Goal: Task Accomplishment & Management: Manage account settings

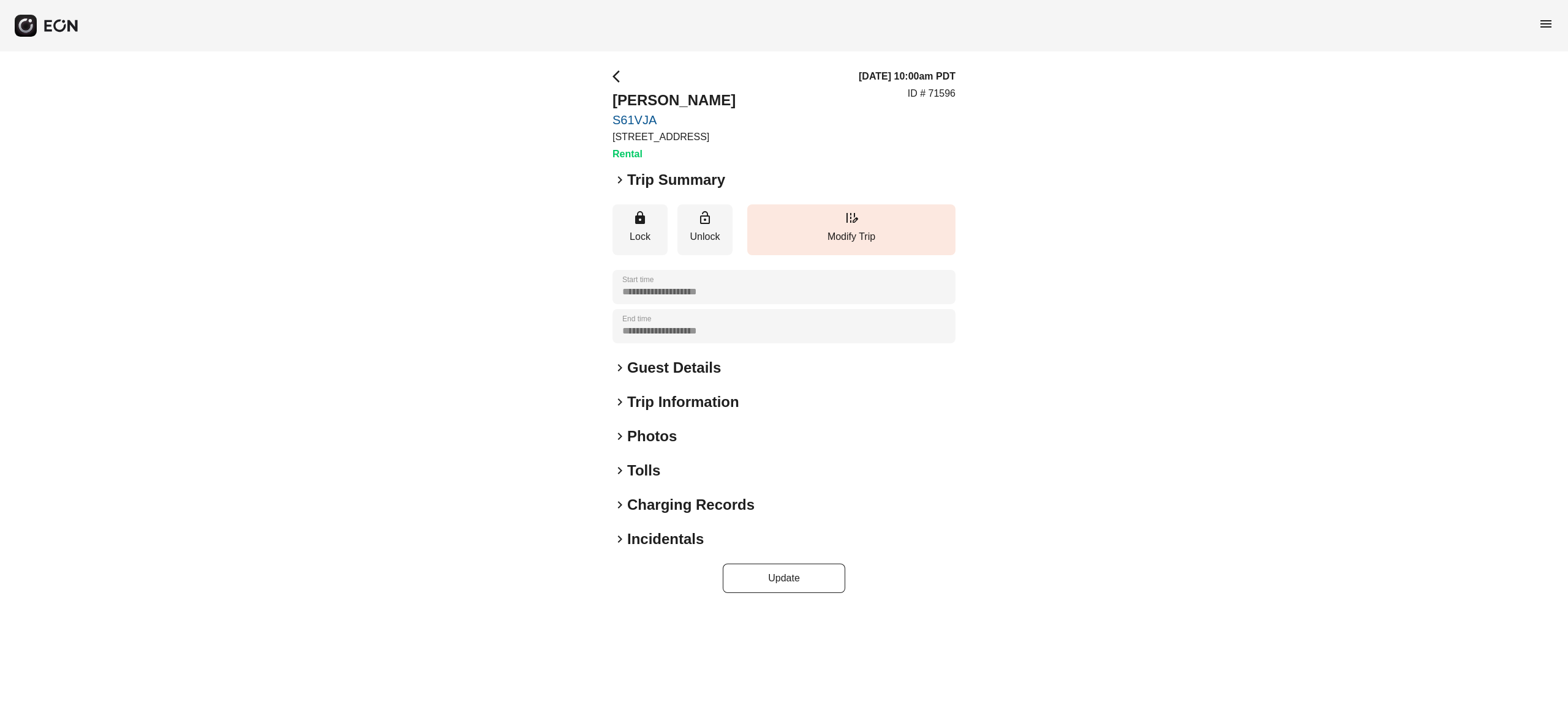
click at [672, 437] on h2 "Photos" at bounding box center [651, 436] width 50 height 19
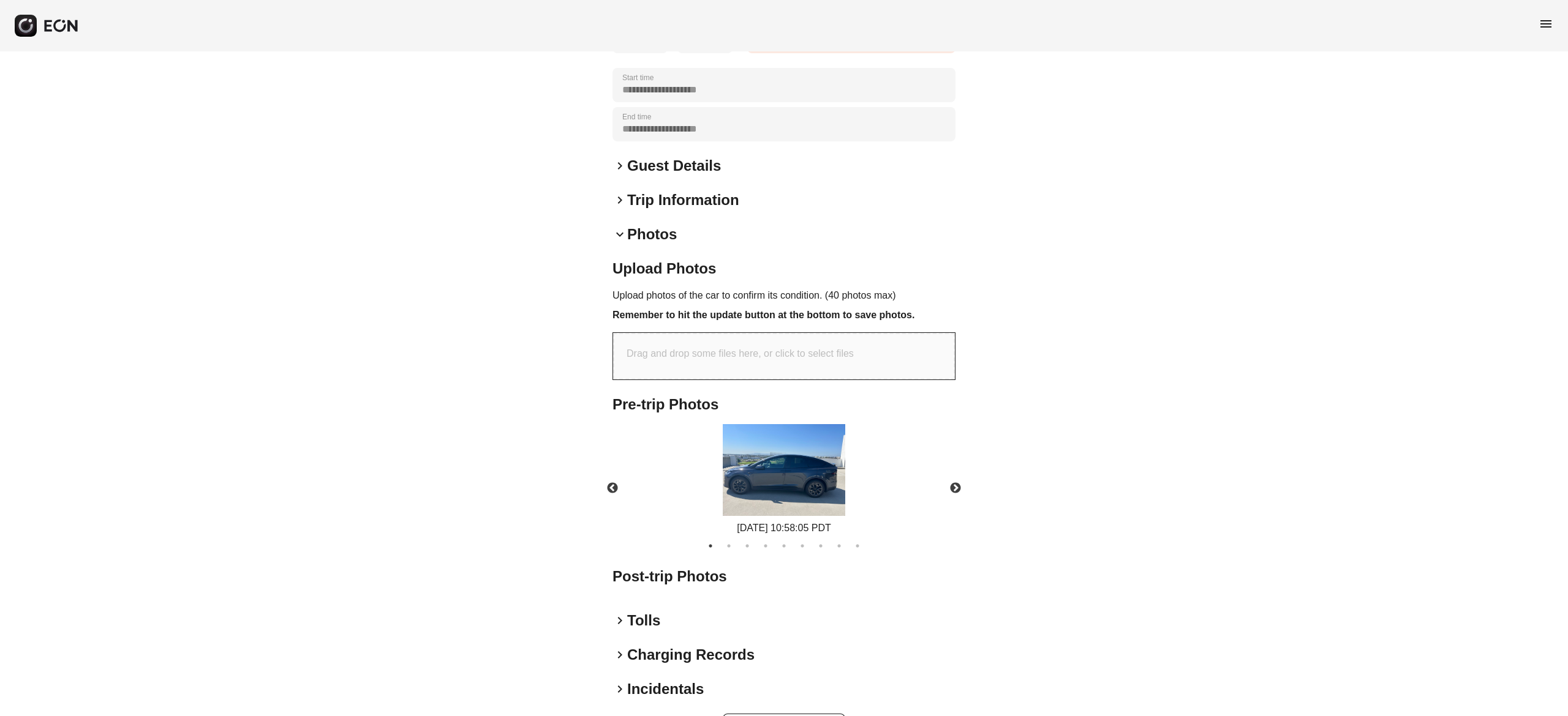
scroll to position [246, 0]
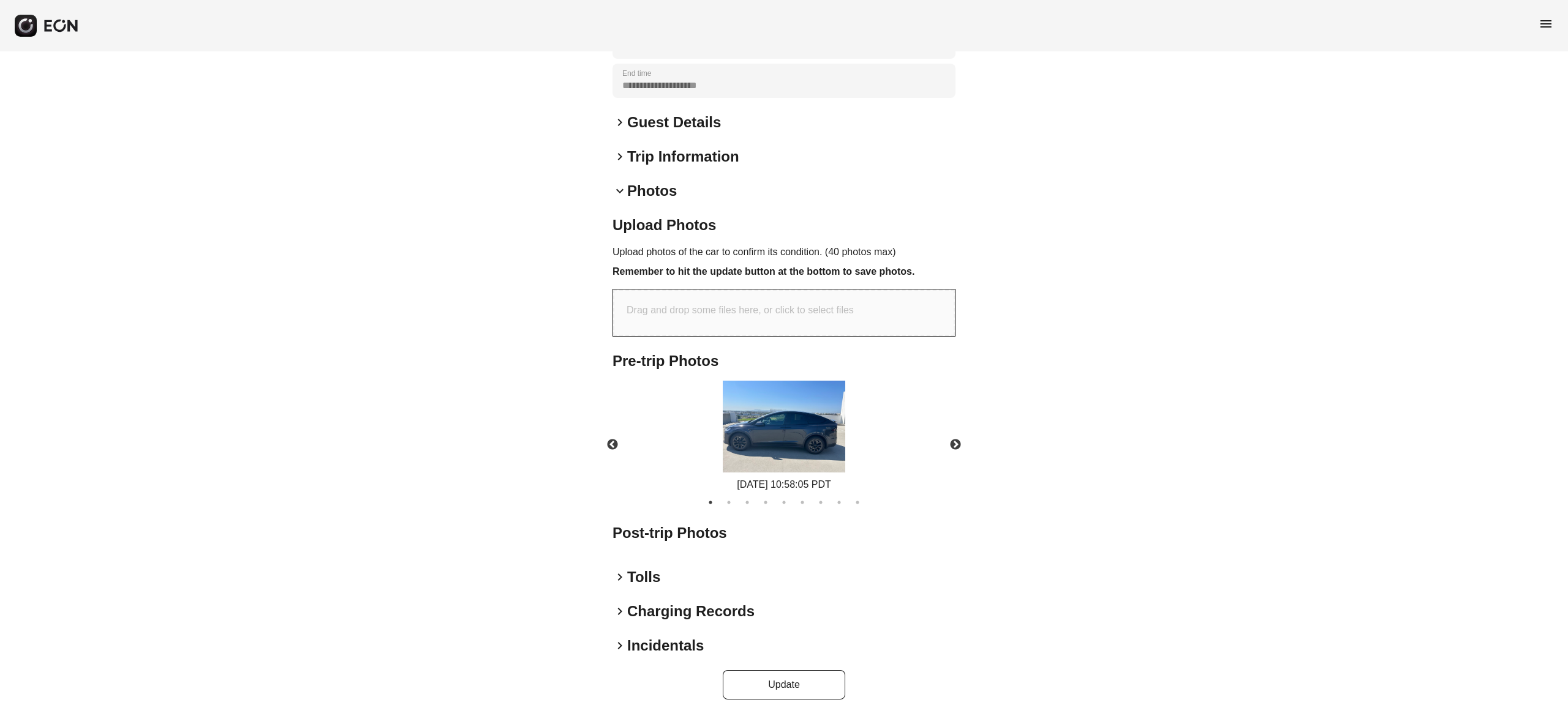
click at [752, 443] on img at bounding box center [784, 426] width 122 height 92
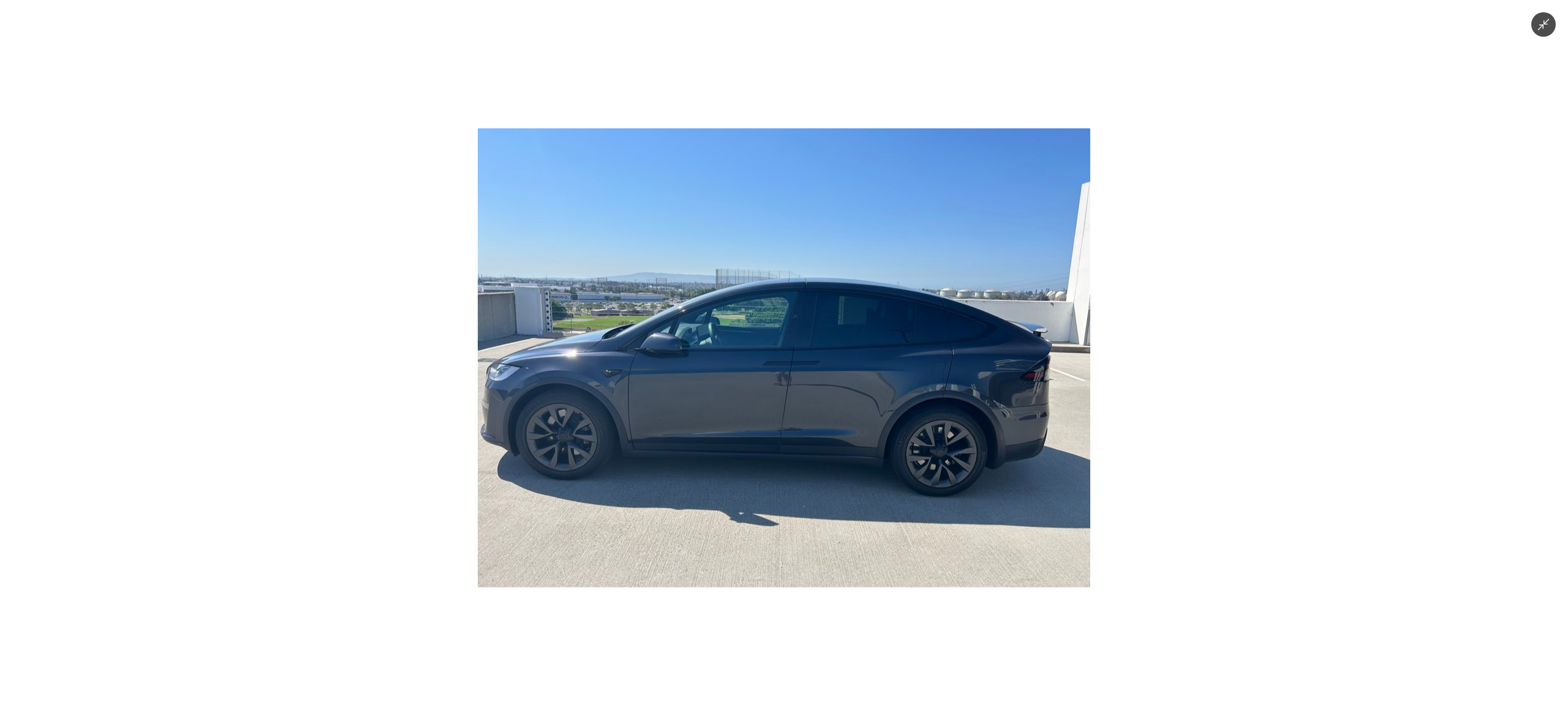
click at [752, 443] on img at bounding box center [784, 358] width 612 height 460
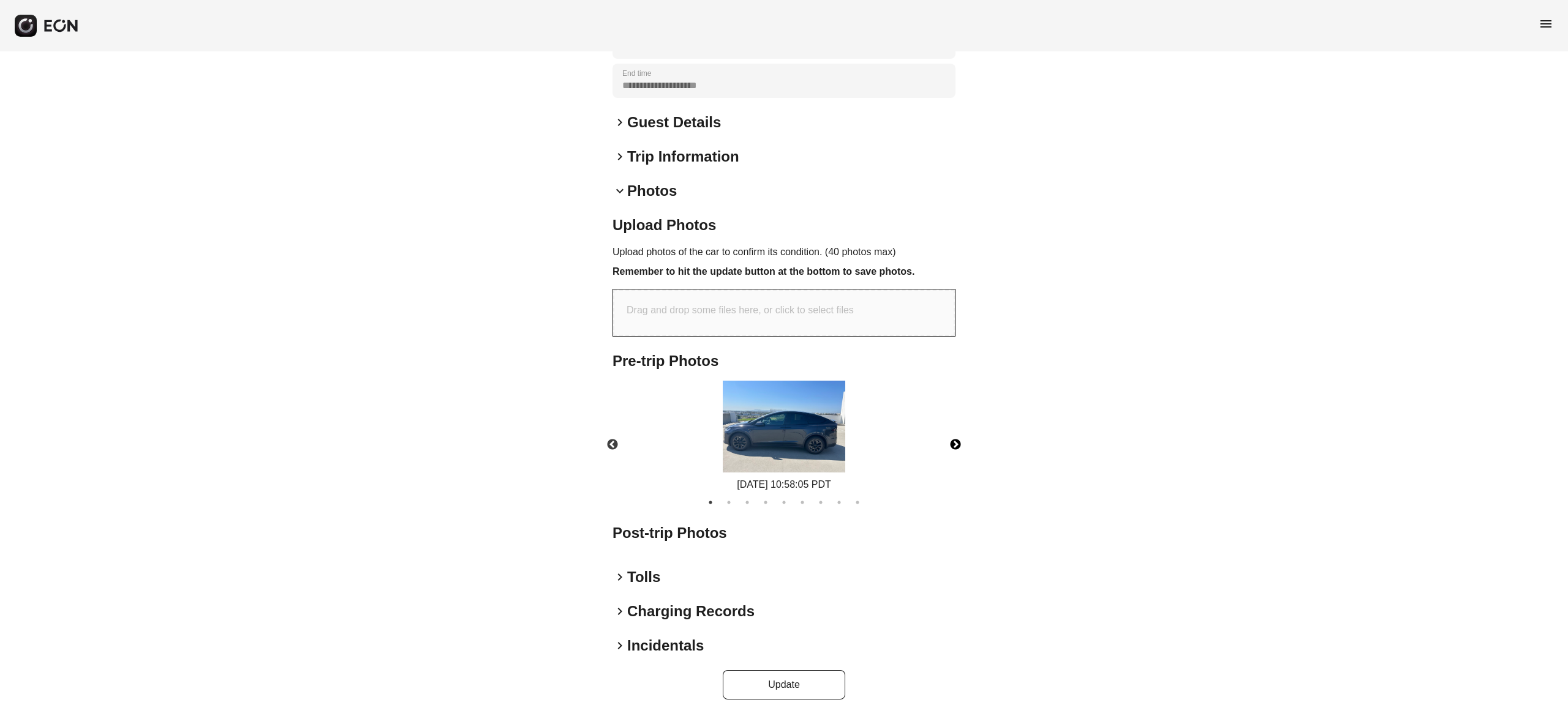
click at [955, 443] on button "Next" at bounding box center [956, 445] width 43 height 43
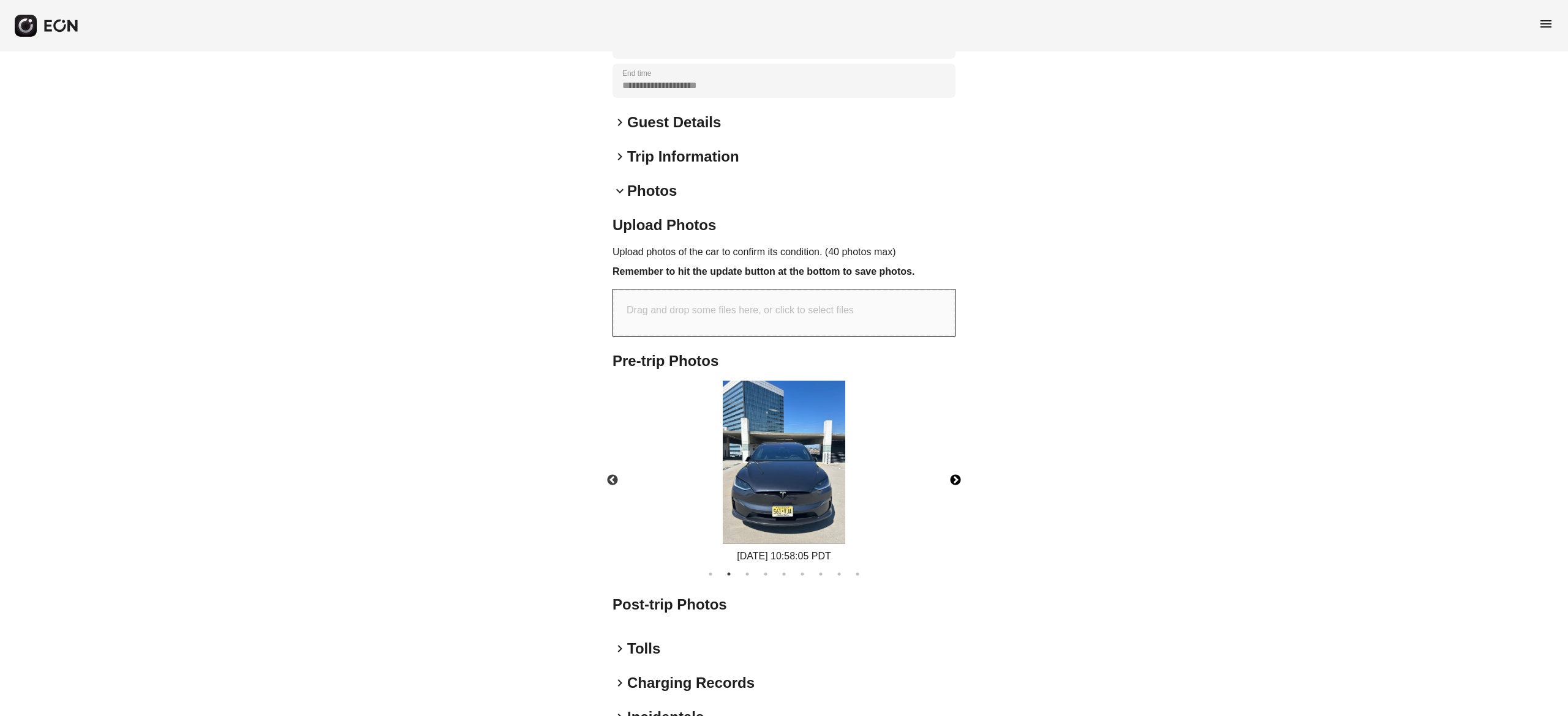
click at [956, 480] on button "Next" at bounding box center [956, 481] width 43 height 43
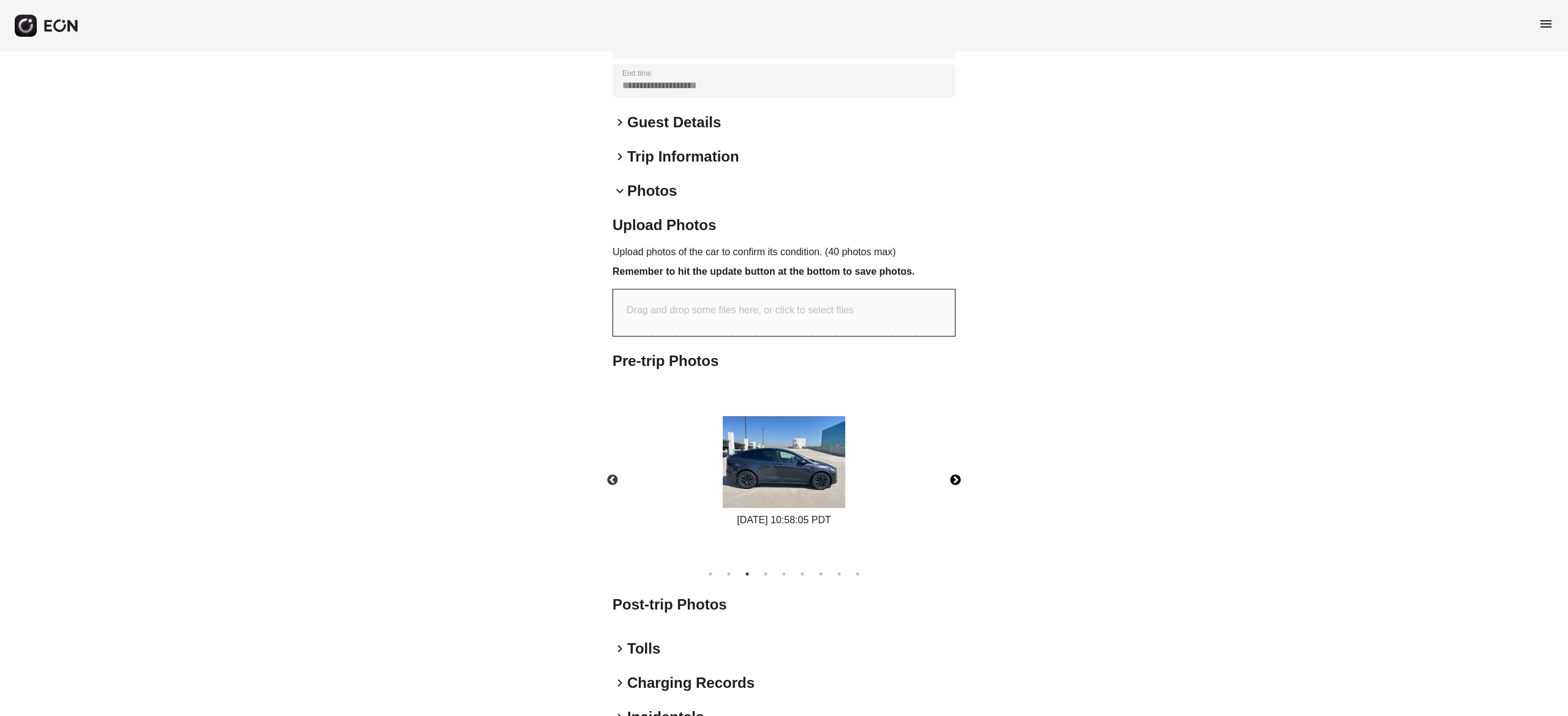
click at [956, 480] on button "Next" at bounding box center [956, 481] width 43 height 43
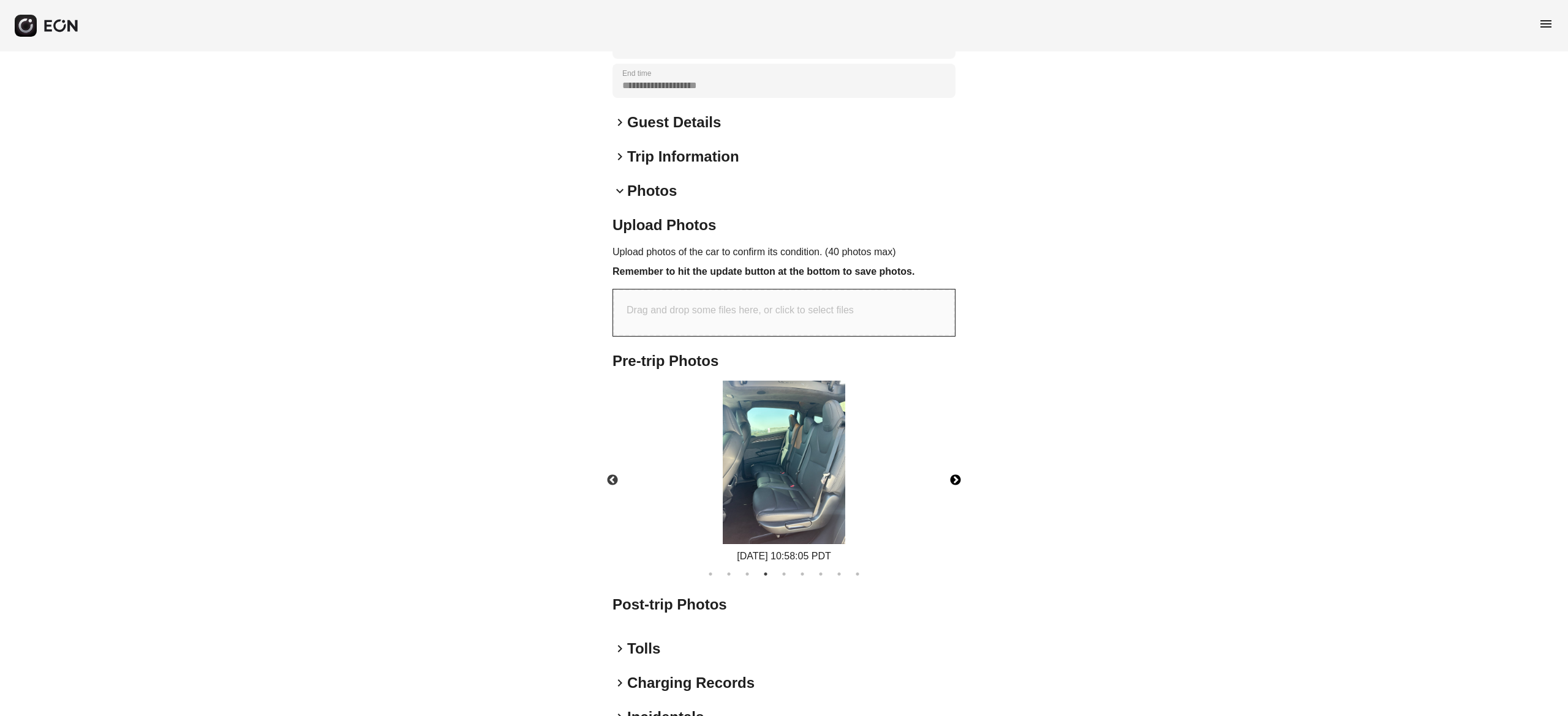
click at [956, 480] on button "Next" at bounding box center [956, 481] width 43 height 43
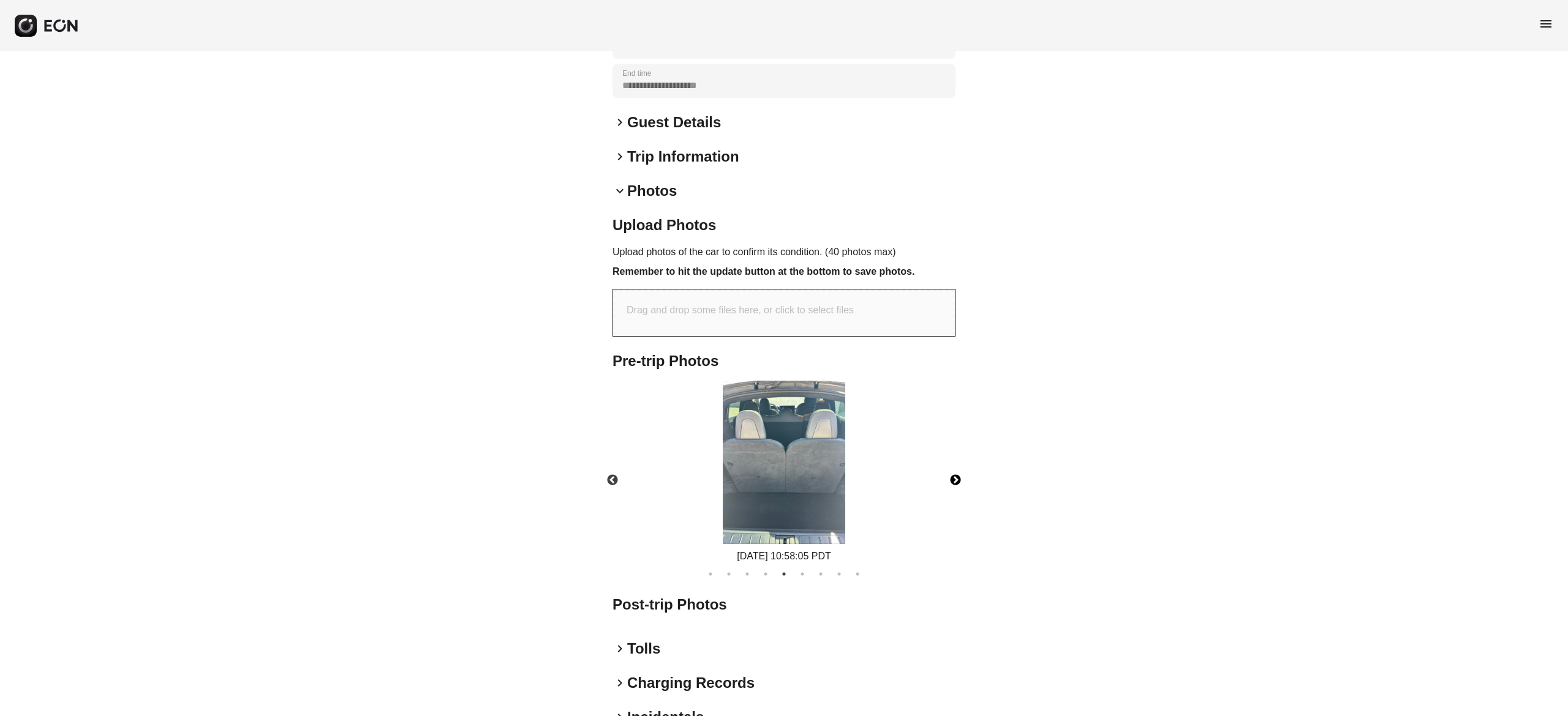
click at [956, 480] on button "Next" at bounding box center [956, 481] width 43 height 43
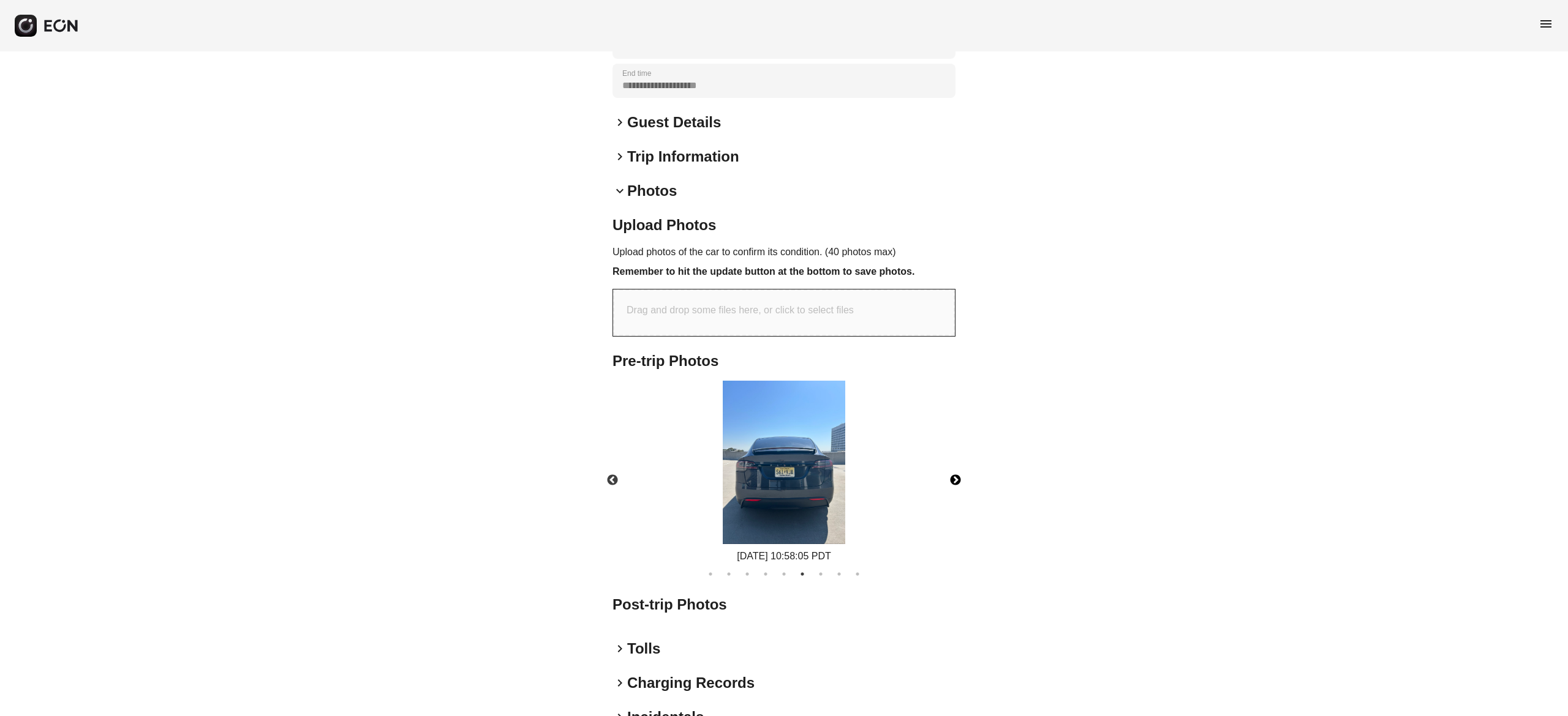
click at [956, 480] on button "Next" at bounding box center [956, 481] width 43 height 43
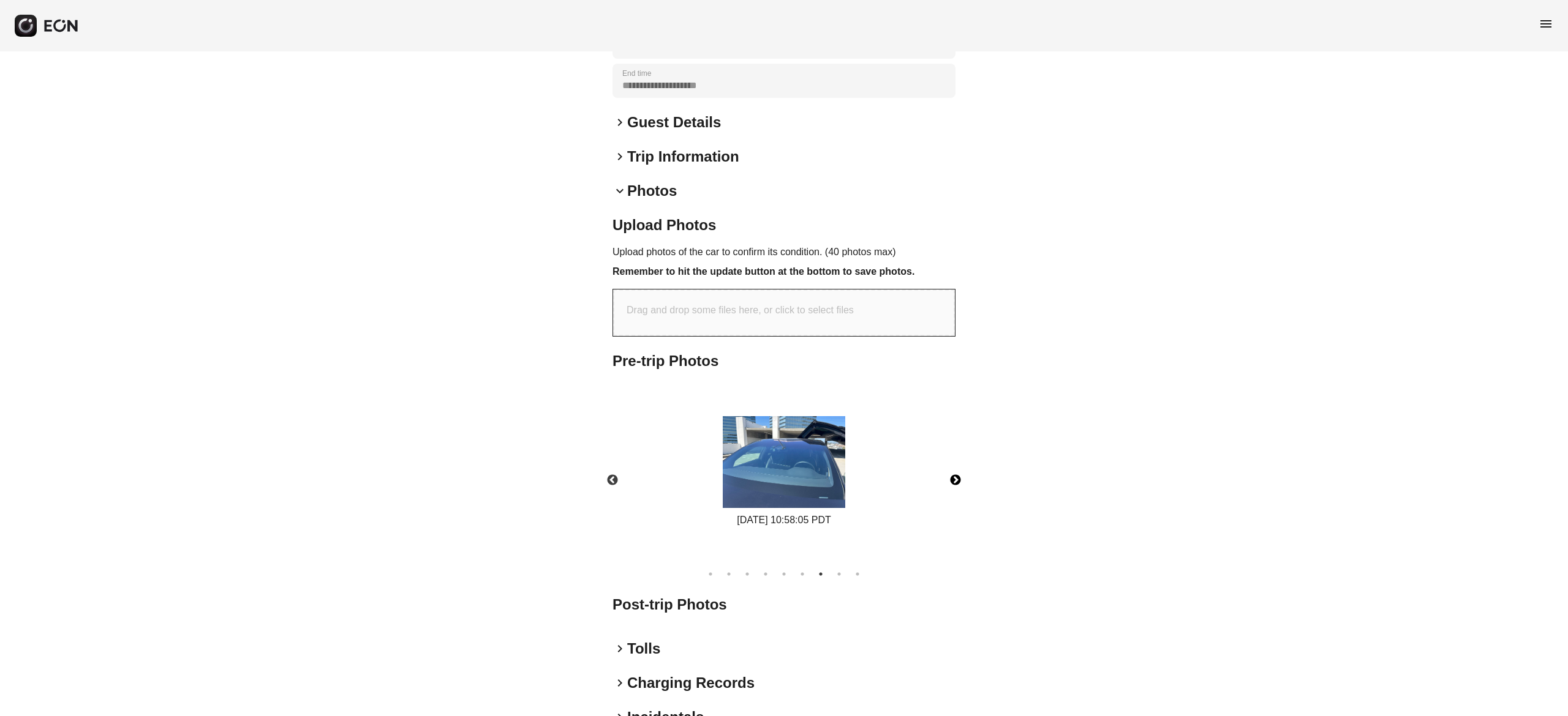
click at [956, 480] on button "Next" at bounding box center [956, 481] width 43 height 43
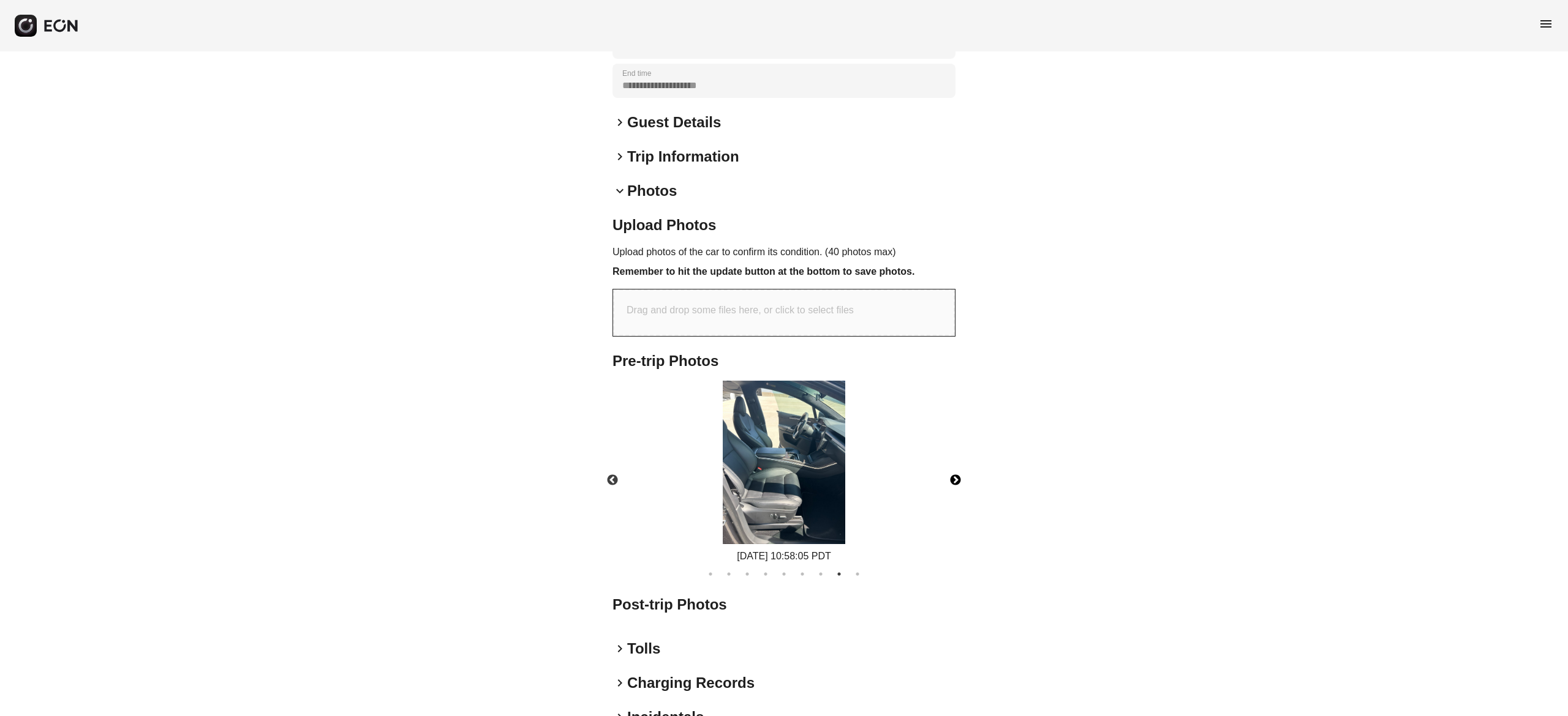
click at [956, 480] on button "Next" at bounding box center [956, 481] width 43 height 43
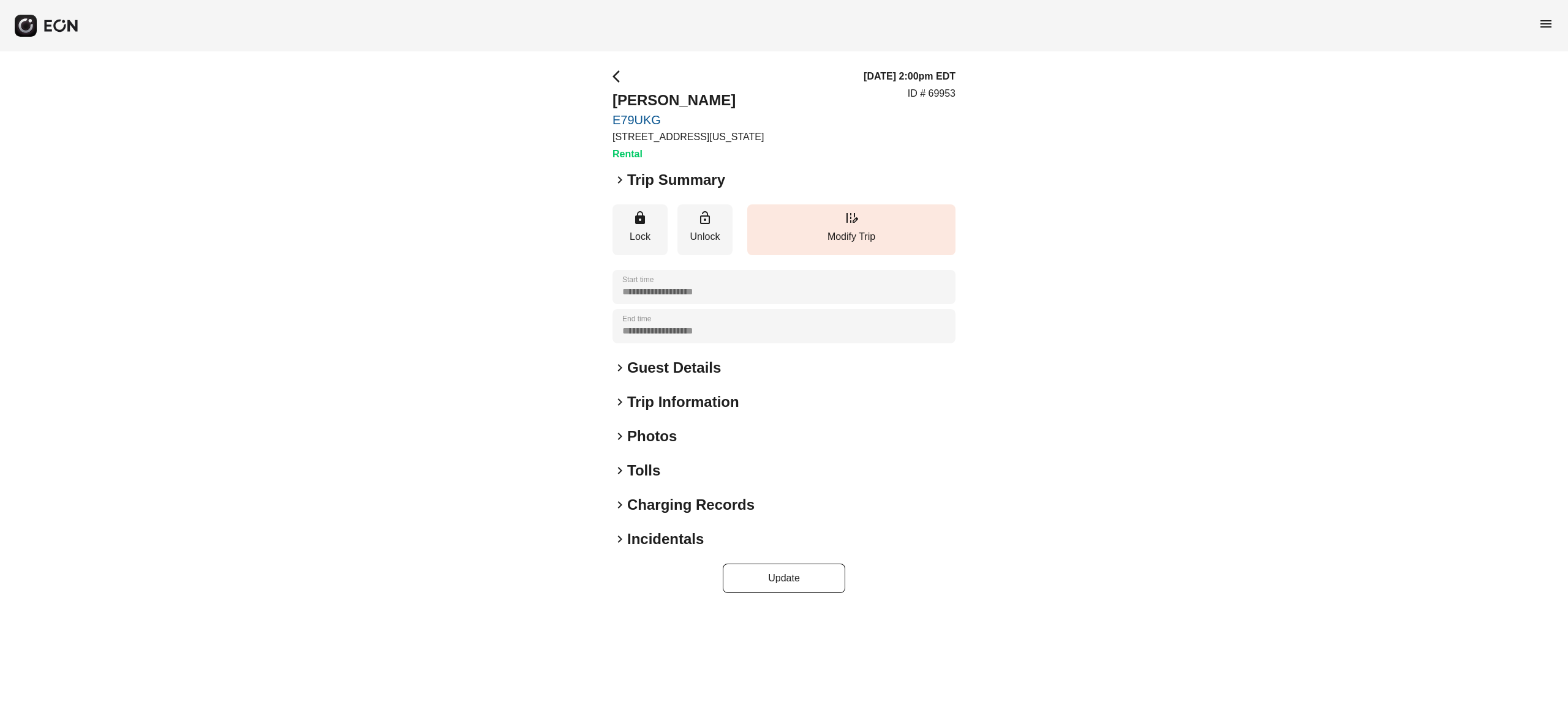
click at [665, 436] on h2 "Photos" at bounding box center [651, 436] width 50 height 19
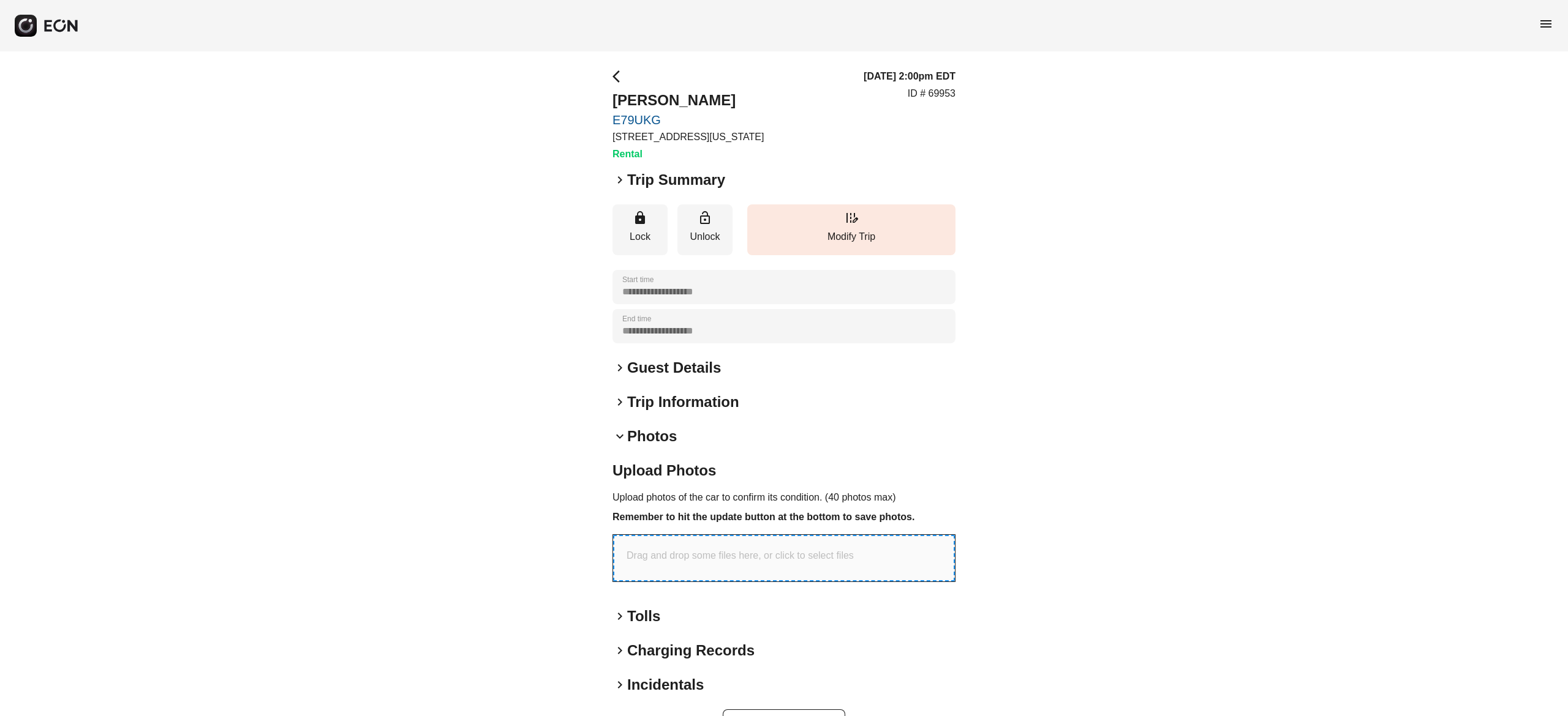
click at [777, 572] on div "Drag and drop some files here, or click to select files" at bounding box center [784, 559] width 342 height 47
type input "**********"
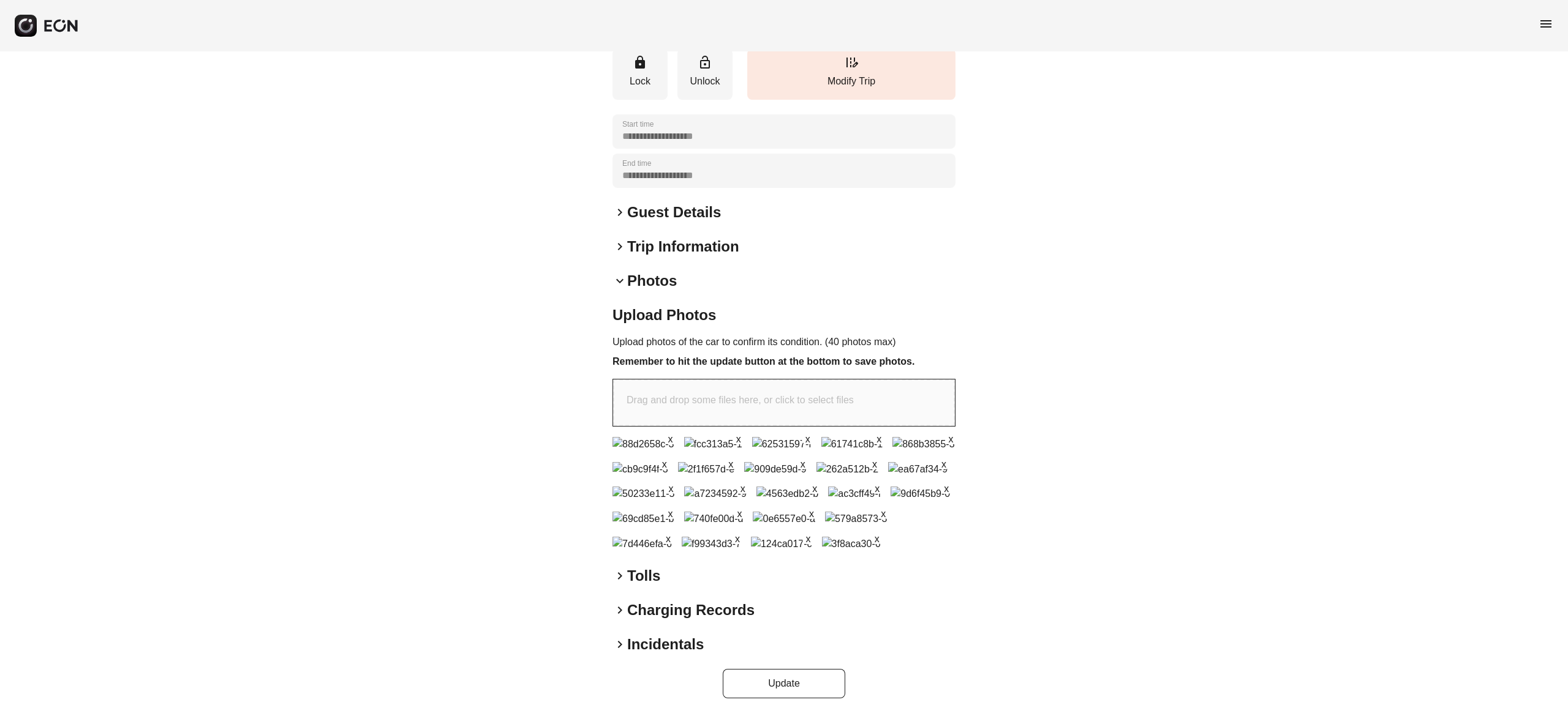
scroll to position [542, 0]
click at [805, 678] on button "Update" at bounding box center [784, 684] width 122 height 29
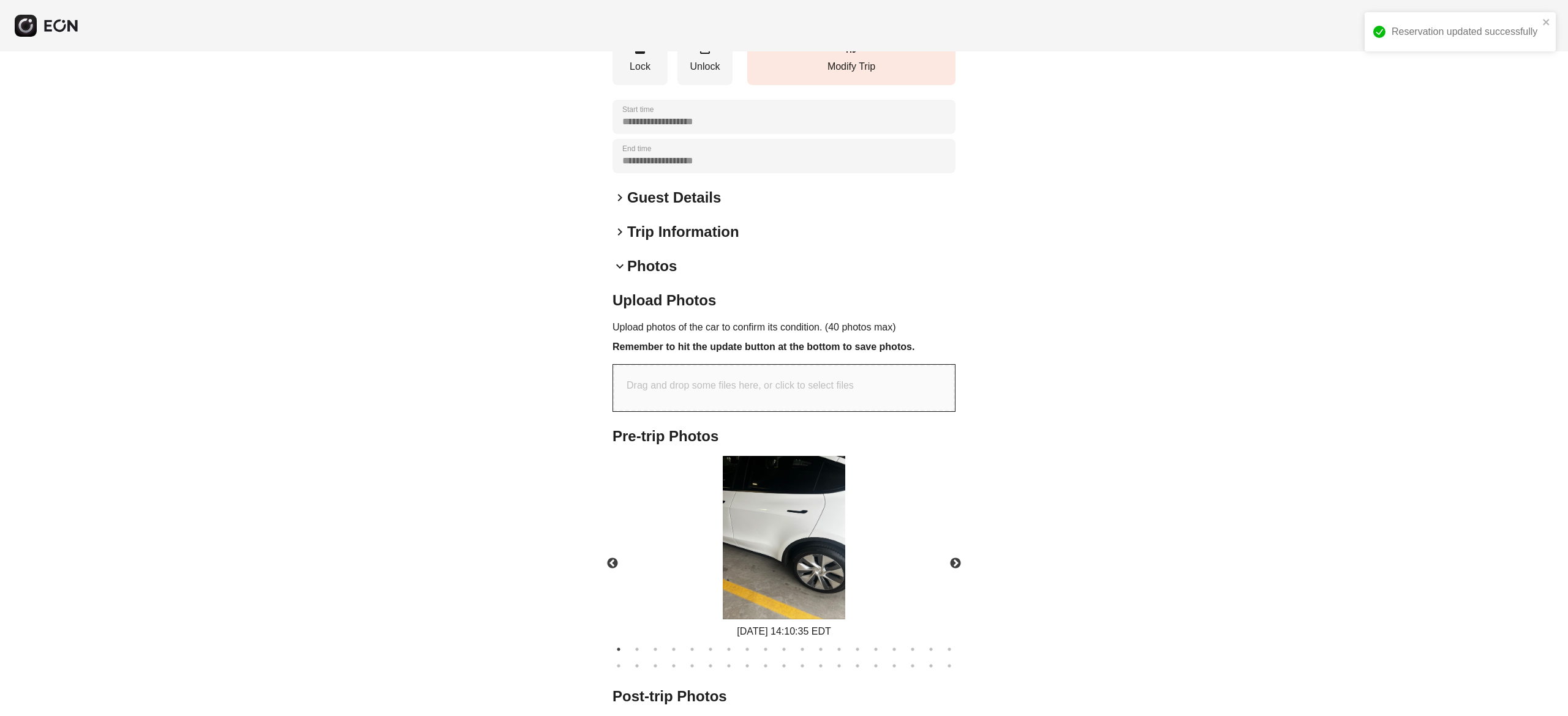
scroll to position [333, 0]
